Goal: Task Accomplishment & Management: Complete application form

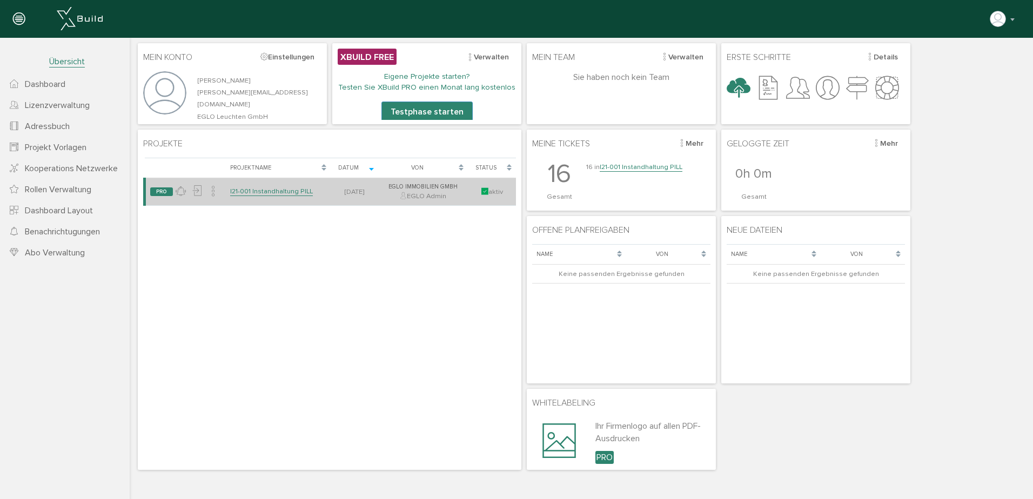
click at [280, 195] on link "I21-001 Instandhaltung PILL" at bounding box center [271, 191] width 83 height 9
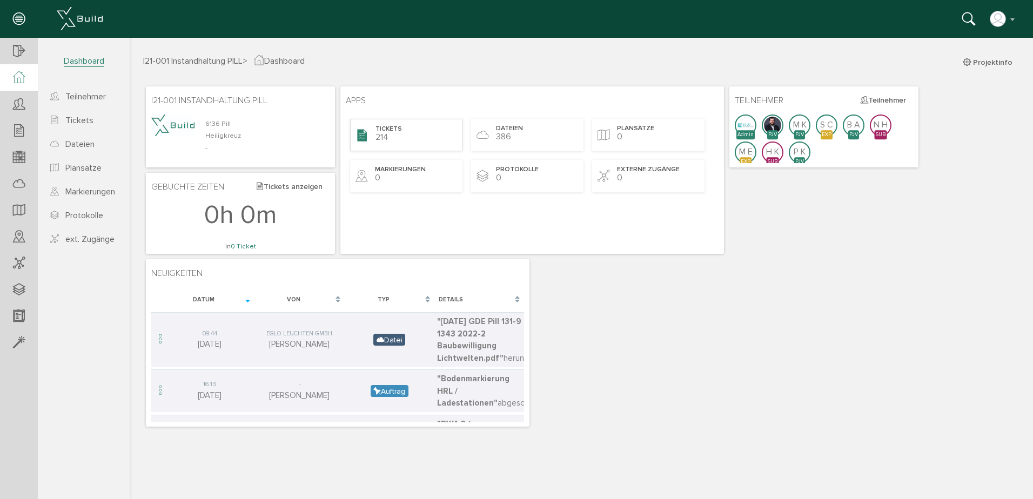
click at [430, 138] on div "Tickets 214" at bounding box center [406, 135] width 112 height 32
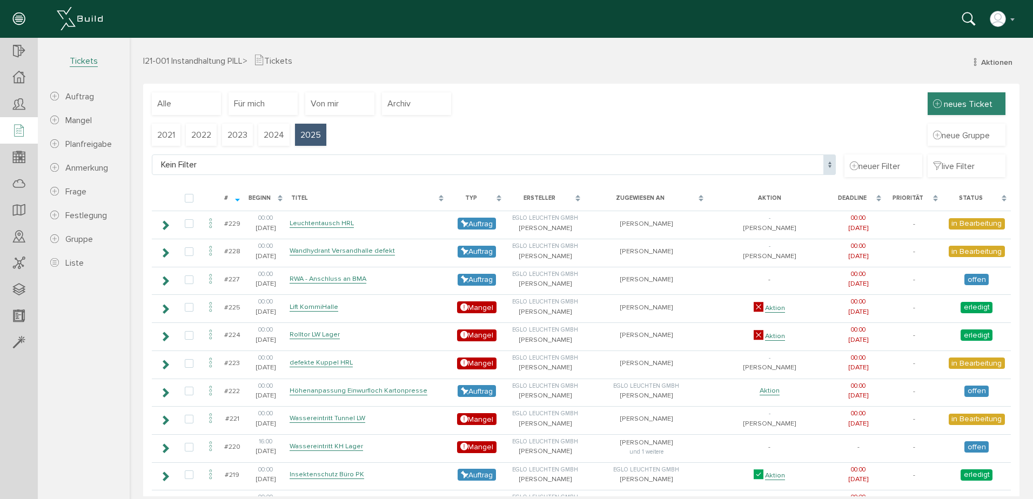
click at [951, 96] on div "neues Ticket" at bounding box center [967, 103] width 78 height 23
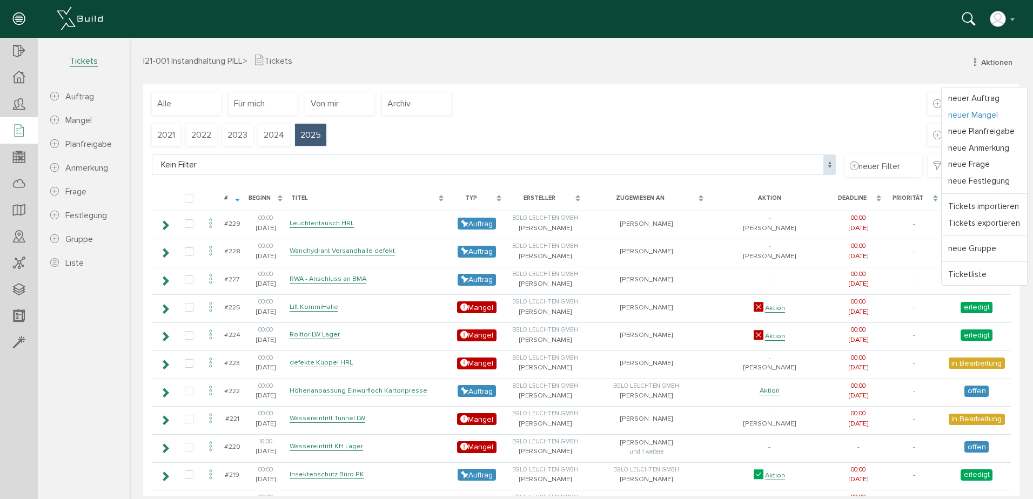
click at [963, 110] on link "neuer Mangel" at bounding box center [984, 115] width 85 height 17
select select
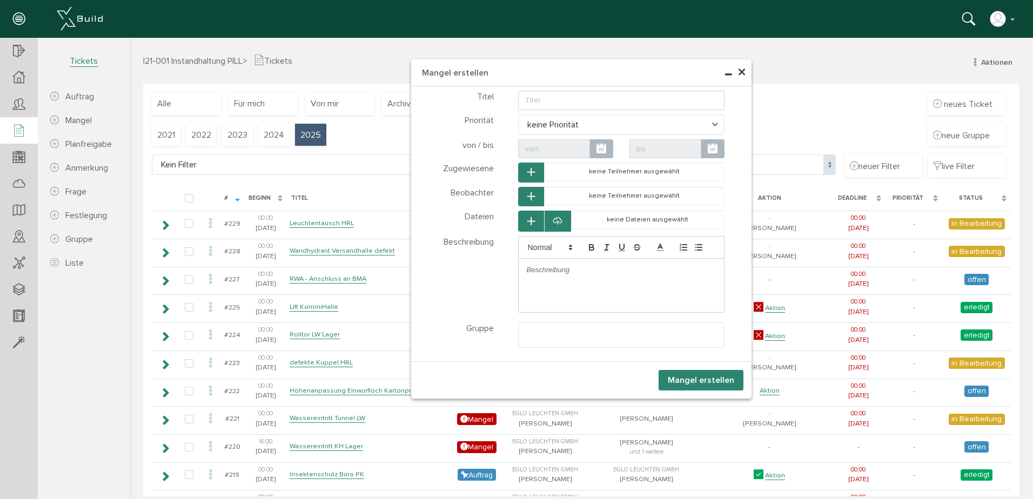
select select
click at [582, 274] on p at bounding box center [622, 270] width 190 height 10
click at [587, 102] on input "text" at bounding box center [621, 100] width 207 height 19
type input "Leuchten defekt / Wareneingang"
click at [609, 149] on span at bounding box center [601, 148] width 23 height 19
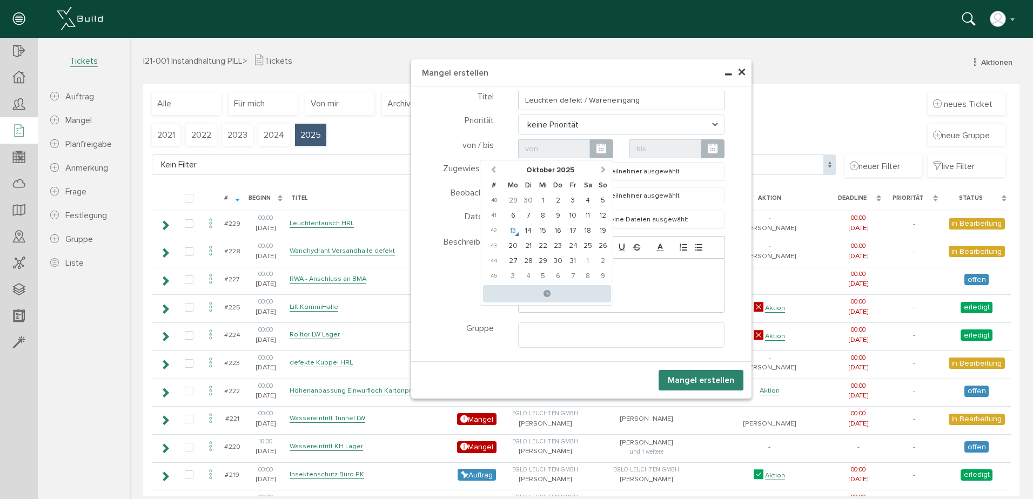
click at [507, 229] on td "13" at bounding box center [512, 230] width 15 height 15
click at [510, 230] on td "13" at bounding box center [512, 230] width 15 height 15
click at [526, 229] on td "14" at bounding box center [528, 230] width 15 height 15
click at [507, 230] on td "13" at bounding box center [512, 230] width 15 height 15
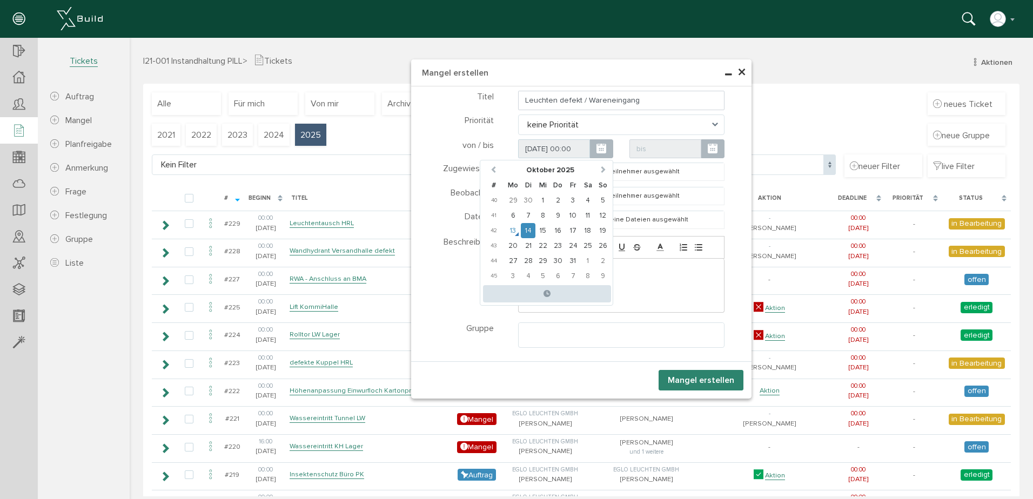
type input "[DATE] 00:00"
click at [605, 146] on span at bounding box center [601, 148] width 23 height 19
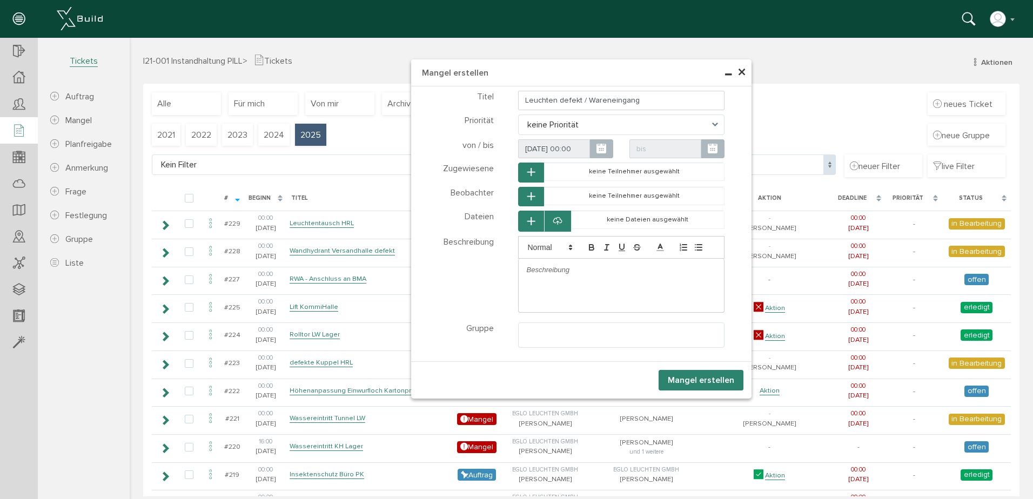
click at [708, 145] on icon at bounding box center [713, 149] width 10 height 12
click at [712, 169] on span at bounding box center [714, 169] width 7 height 7
click at [683, 257] on td "28" at bounding box center [684, 260] width 15 height 15
type input "[DATE] 00:00"
click at [709, 149] on icon at bounding box center [713, 149] width 10 height 12
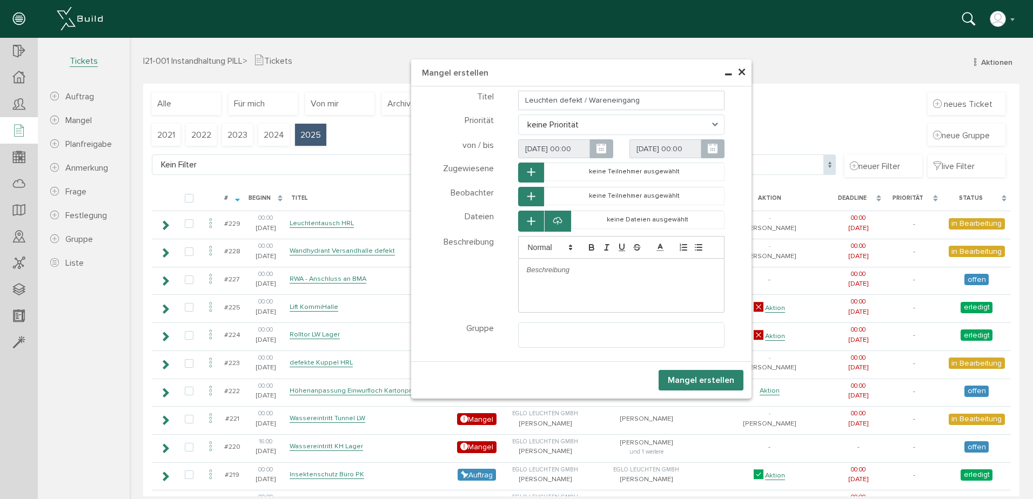
click at [522, 169] on button "button" at bounding box center [531, 173] width 26 height 20
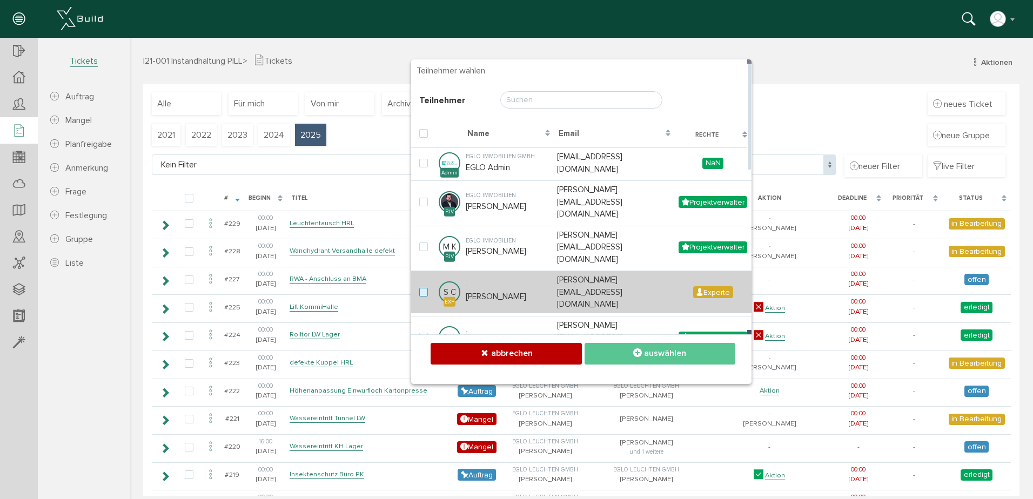
click at [422, 288] on label at bounding box center [425, 293] width 13 height 10
click at [422, 288] on input "checkbox" at bounding box center [422, 291] width 7 height 7
checkbox input "true"
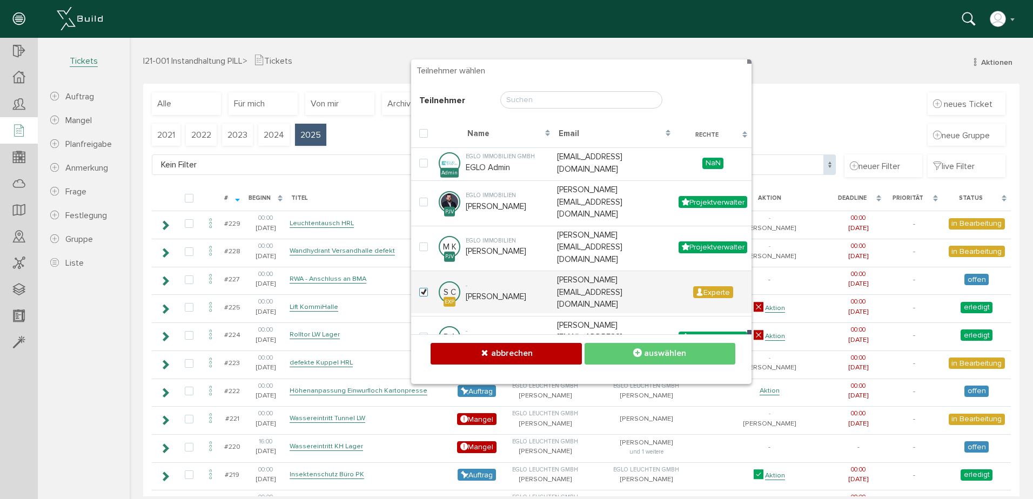
click at [620, 350] on button "auswählen" at bounding box center [660, 353] width 151 height 21
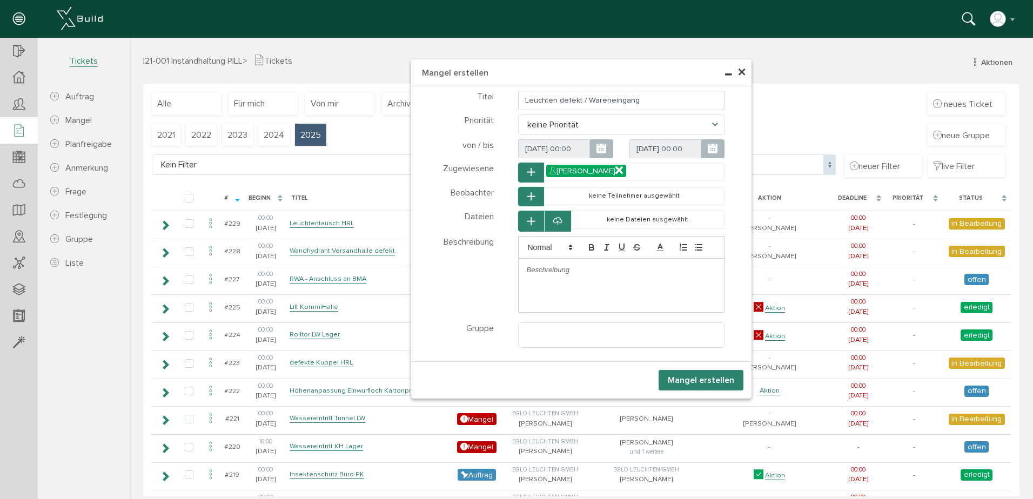
click at [533, 196] on button "button" at bounding box center [531, 197] width 26 height 20
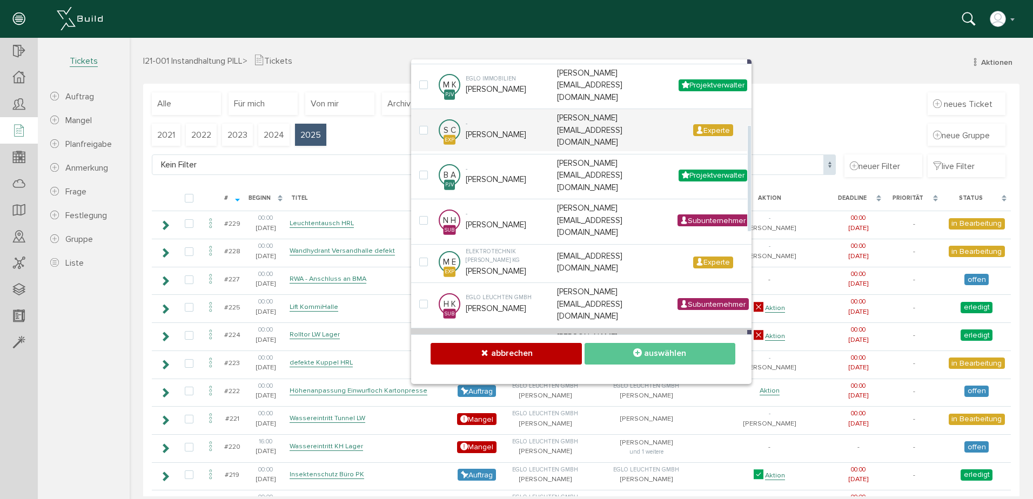
click at [424, 345] on label at bounding box center [425, 350] width 13 height 10
click at [424, 345] on input "checkbox" at bounding box center [422, 348] width 7 height 7
checkbox input "true"
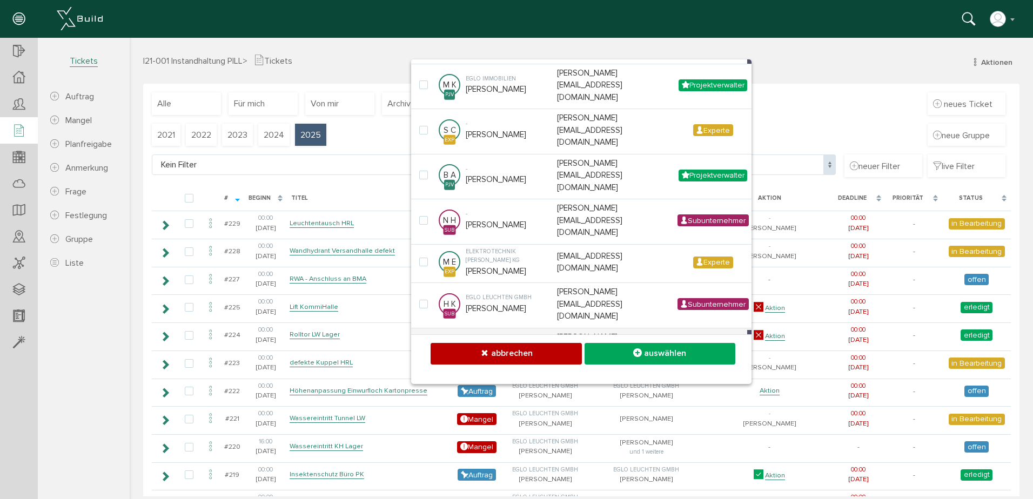
click at [688, 367] on div "Mangel erstellen abbrechen auswählen abbrechen auswählen abbrechen auswählen ab…" at bounding box center [581, 358] width 340 height 49
click at [683, 358] on button "auswählen" at bounding box center [660, 353] width 151 height 21
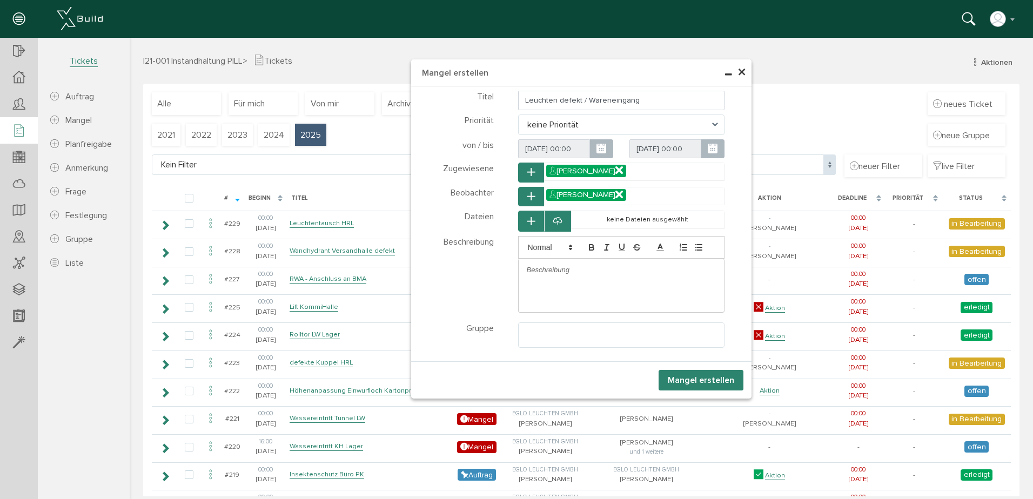
drag, startPoint x: 585, startPoint y: 273, endPoint x: 595, endPoint y: 278, distance: 11.4
click at [589, 276] on div at bounding box center [622, 270] width 206 height 23
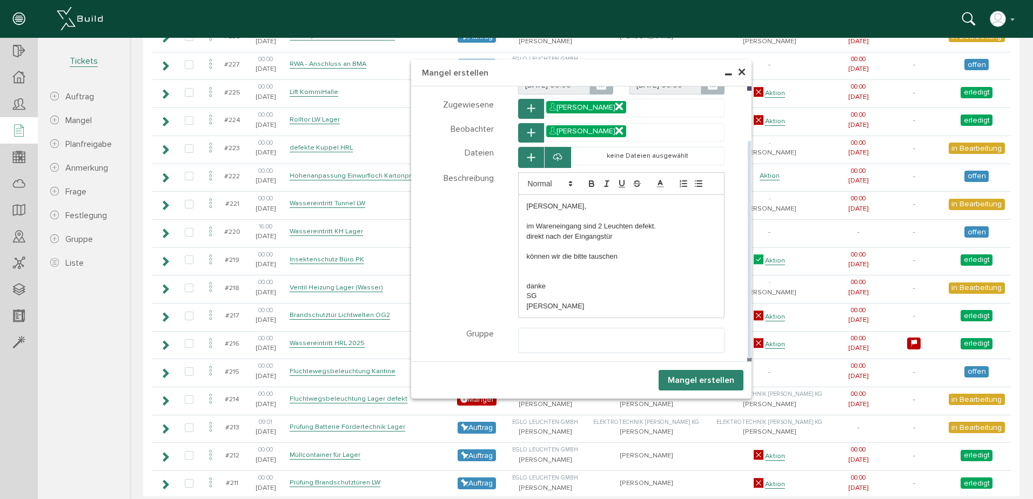
scroll to position [216, 0]
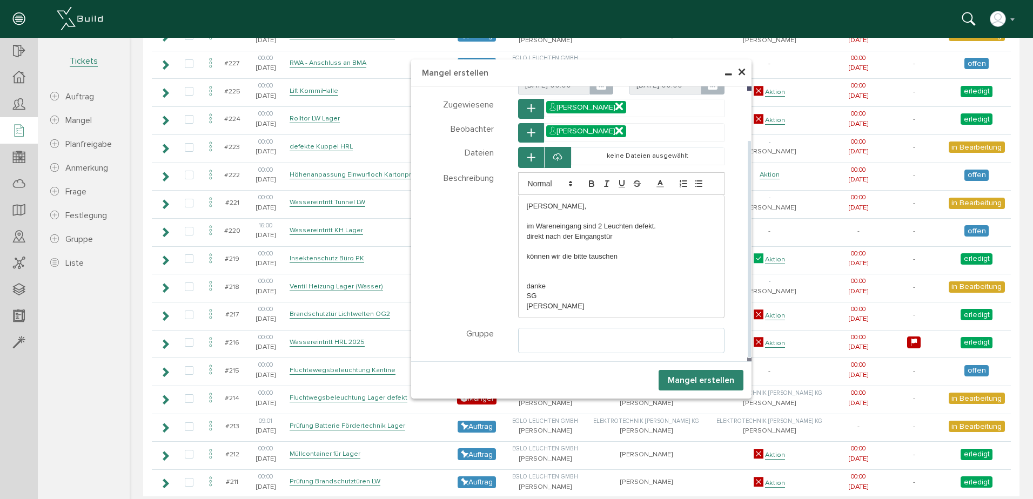
click at [529, 333] on ul at bounding box center [622, 338] width 206 height 21
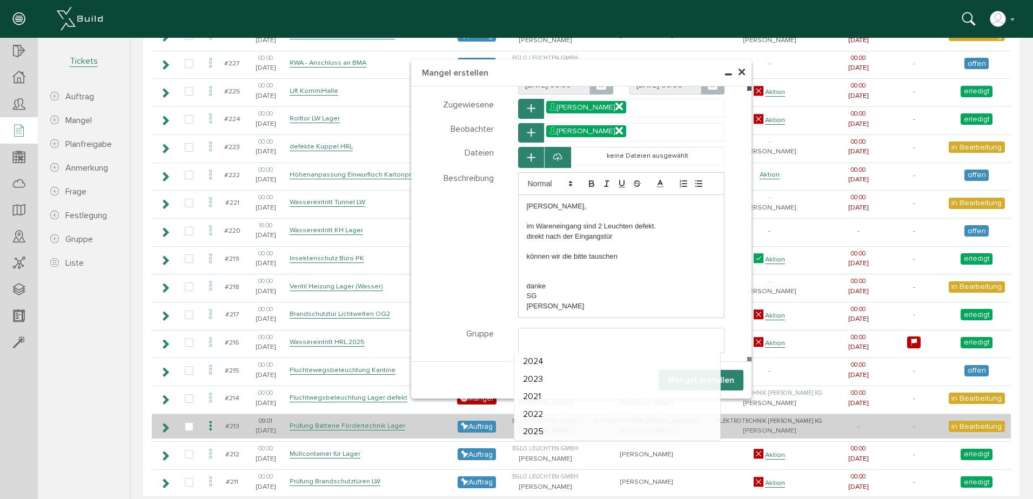
select select "TK-6762baf1417375.36094659#1734523633.2681"
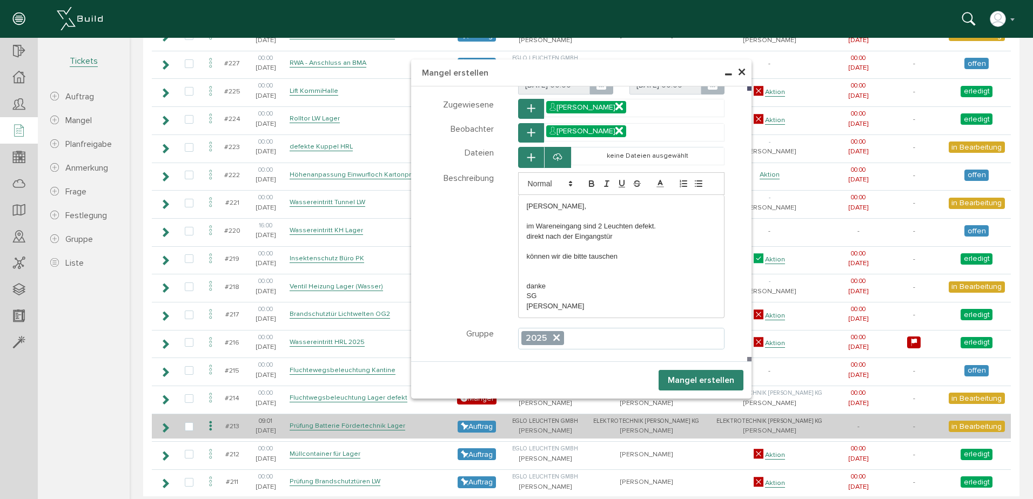
scroll to position [43, 0]
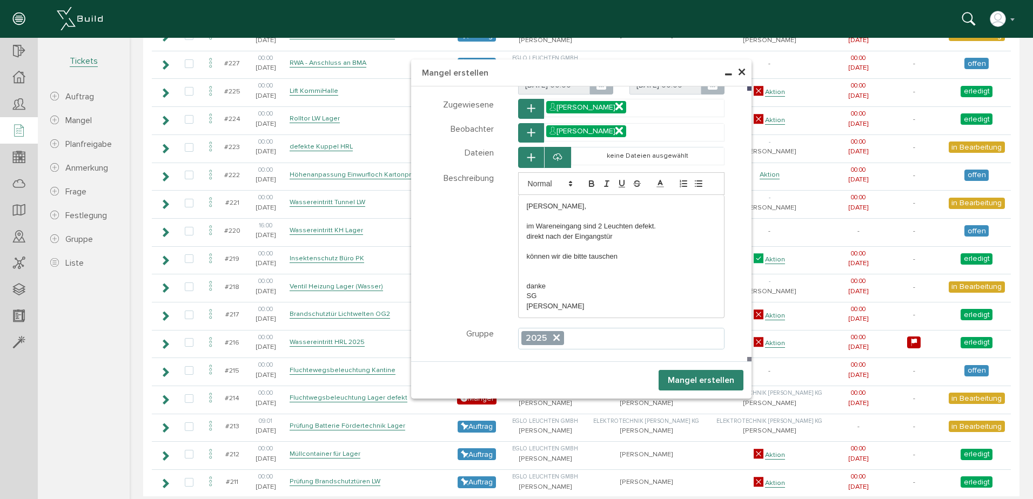
click at [693, 373] on button "Mangel erstellen" at bounding box center [701, 380] width 85 height 21
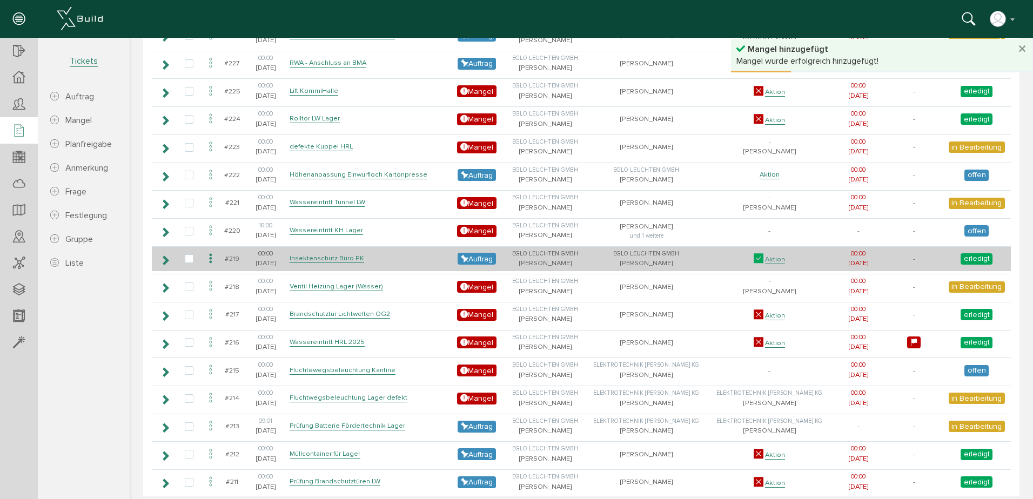
scroll to position [0, 0]
